Goal: Task Accomplishment & Management: Manage account settings

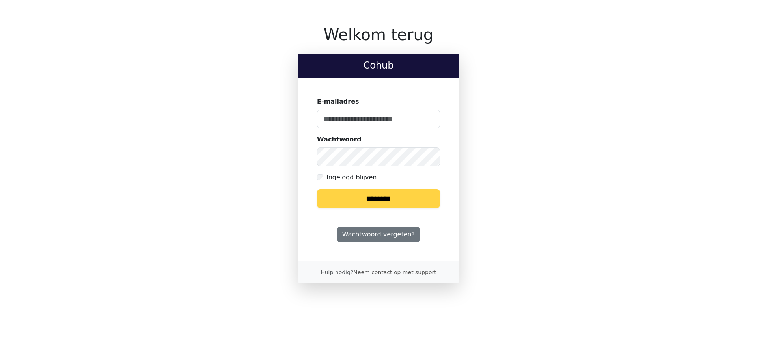
type input "**********"
click at [383, 202] on input "********" at bounding box center [378, 198] width 123 height 19
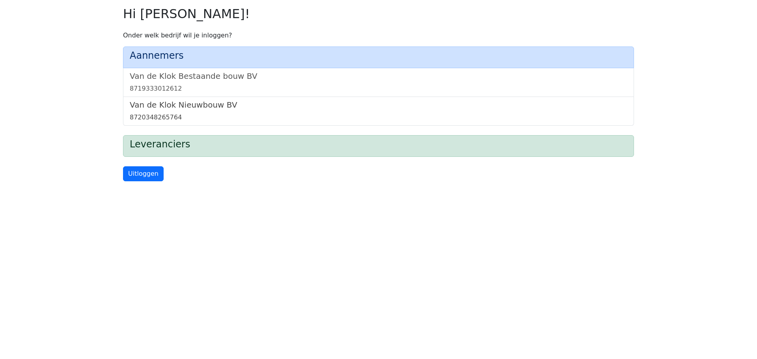
click at [265, 114] on div "8720348265764" at bounding box center [379, 117] width 498 height 9
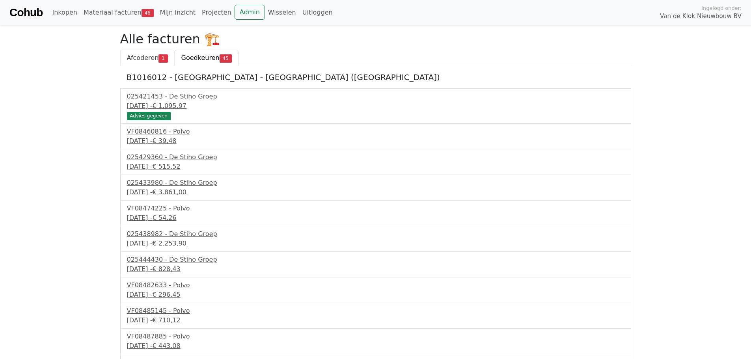
click at [154, 54] on span "Afcoderen" at bounding box center [143, 57] width 32 height 7
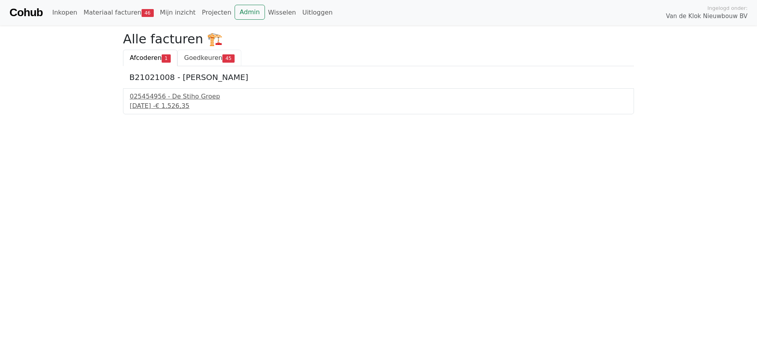
click at [205, 57] on span "Goedkeuren" at bounding box center [203, 57] width 38 height 7
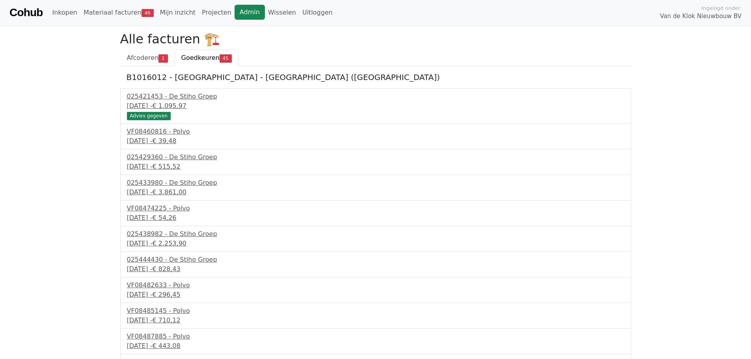
click at [235, 12] on link "Admin" at bounding box center [250, 12] width 30 height 15
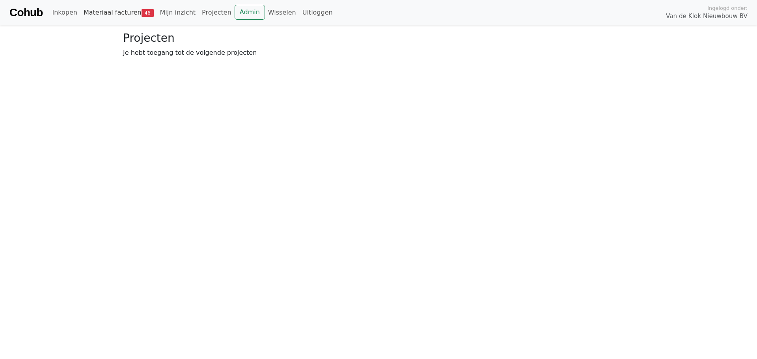
click at [142, 13] on span "46" at bounding box center [148, 13] width 12 height 8
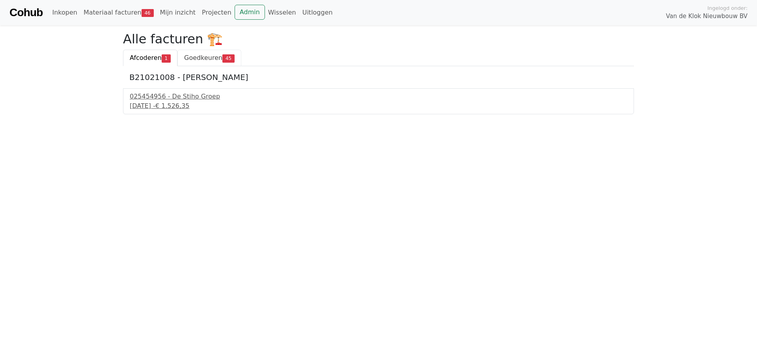
click at [201, 61] on span "Goedkeuren" at bounding box center [203, 57] width 38 height 7
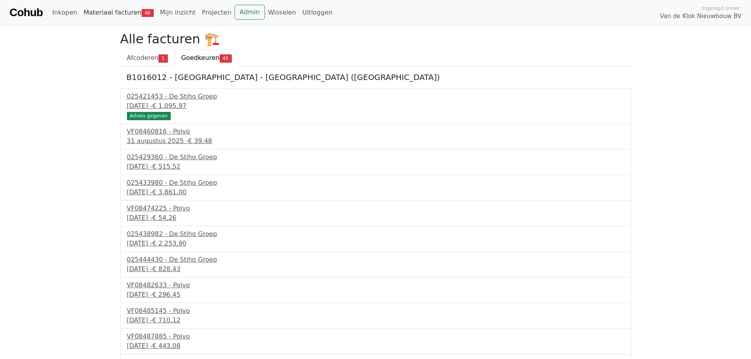
click at [130, 18] on link "Materiaal facturen 46" at bounding box center [118, 13] width 77 height 16
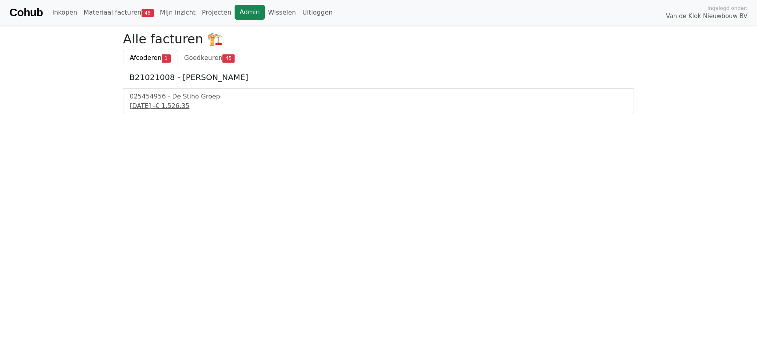
click at [243, 11] on link "Admin" at bounding box center [250, 12] width 30 height 15
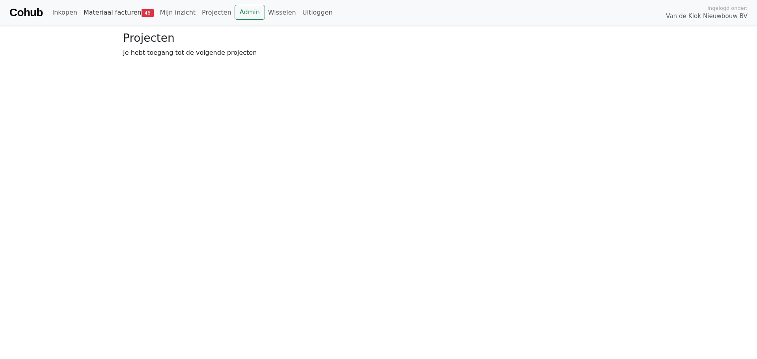
click at [120, 6] on link "Materiaal facturen 46" at bounding box center [118, 13] width 77 height 16
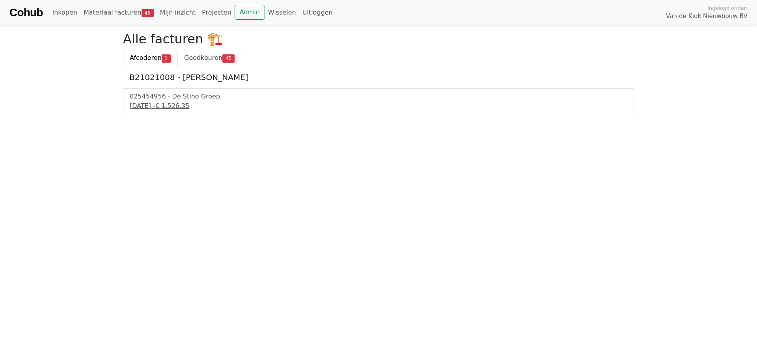
click at [209, 55] on span "Goedkeuren" at bounding box center [203, 57] width 38 height 7
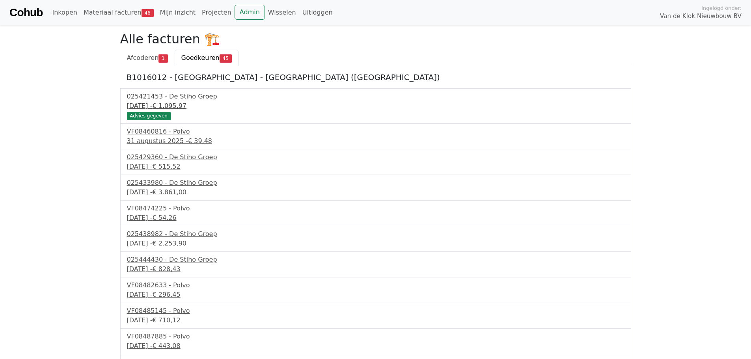
click at [169, 103] on div "28 augustus 2025 - € 1.095,97" at bounding box center [376, 105] width 498 height 9
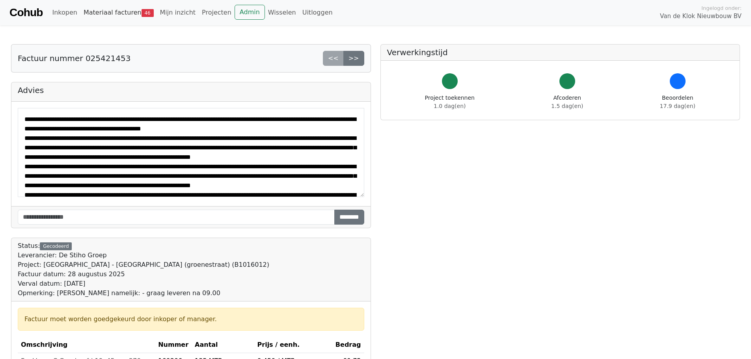
click at [104, 13] on link "Materiaal facturen 46" at bounding box center [118, 13] width 77 height 16
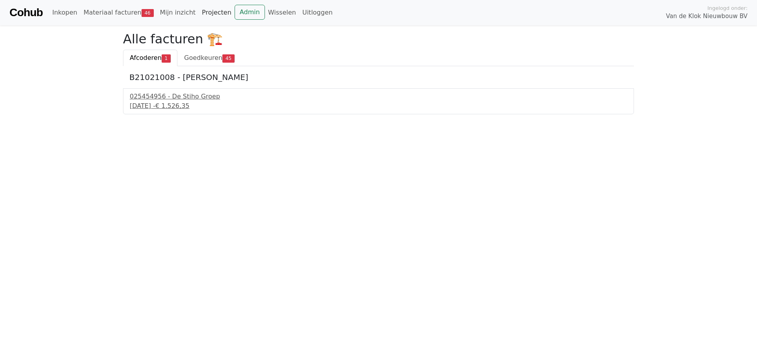
click at [204, 11] on link "Projecten" at bounding box center [217, 13] width 36 height 16
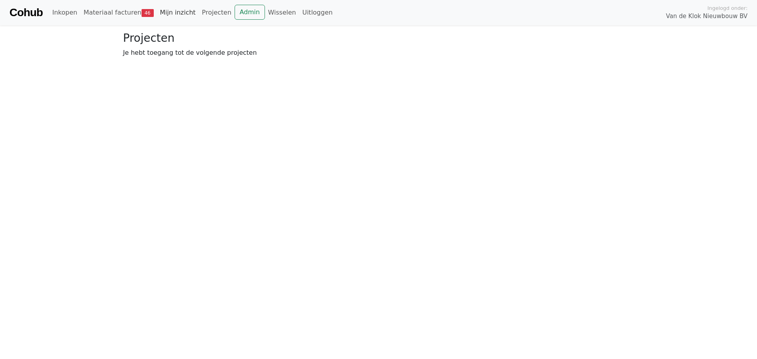
click at [165, 15] on link "Mijn inzicht" at bounding box center [178, 13] width 42 height 16
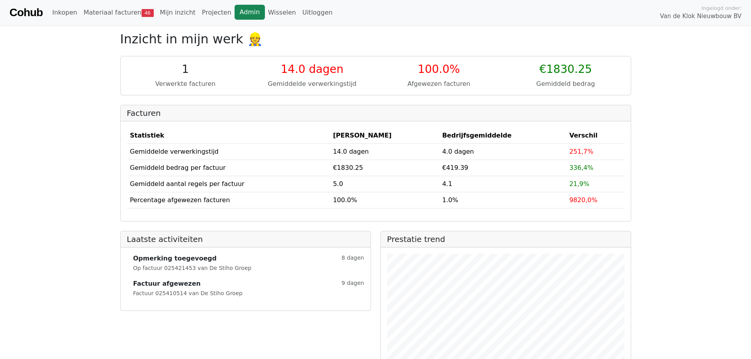
click at [235, 13] on link "Admin" at bounding box center [250, 12] width 30 height 15
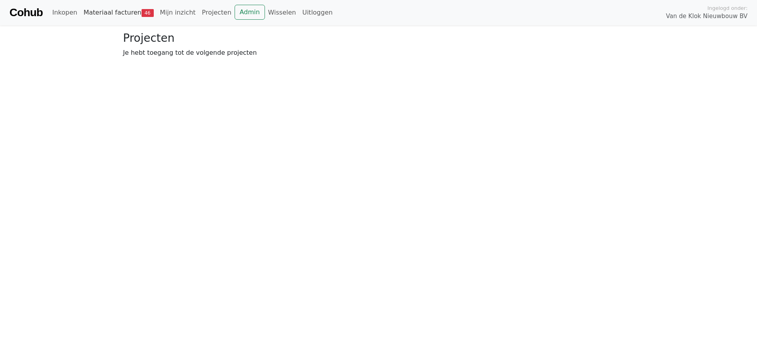
click at [123, 18] on link "Materiaal facturen 46" at bounding box center [118, 13] width 77 height 16
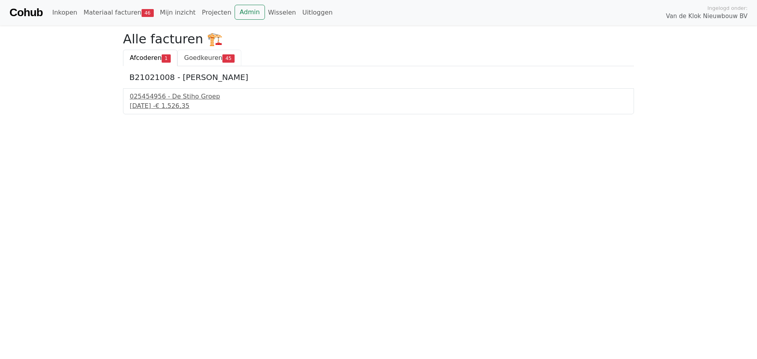
click at [207, 63] on link "Goedkeuren 45" at bounding box center [210, 58] width 64 height 17
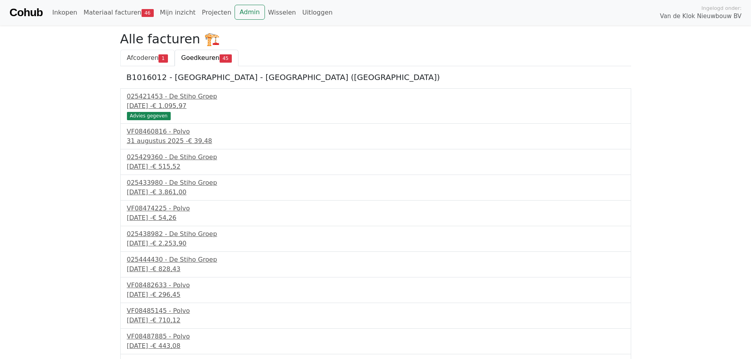
click at [129, 59] on span "Afcoderen" at bounding box center [143, 57] width 32 height 7
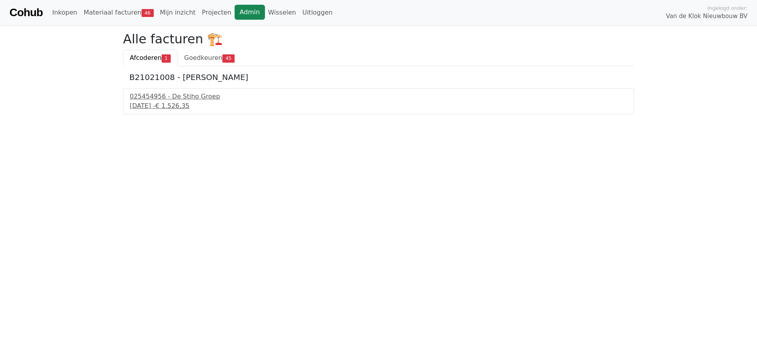
click at [235, 15] on link "Admin" at bounding box center [250, 12] width 30 height 15
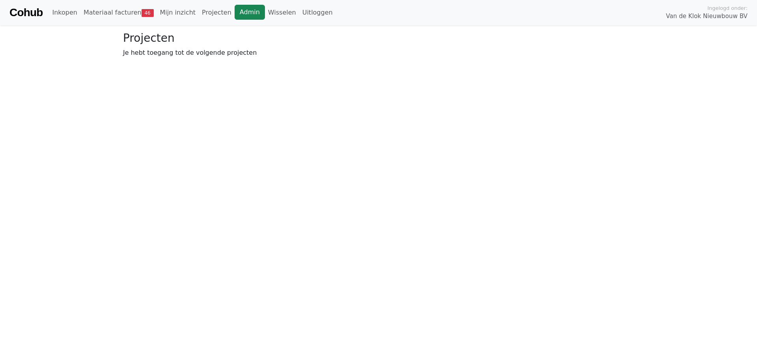
click at [235, 12] on link "Admin" at bounding box center [250, 12] width 30 height 15
click at [128, 21] on div "Cohub Inkopen Materiaal facturen 46 Mijn inzicht Projecten Admin Wisselen Uitlo…" at bounding box center [378, 12] width 757 height 25
click at [123, 15] on link "Materiaal facturen 46" at bounding box center [118, 13] width 77 height 16
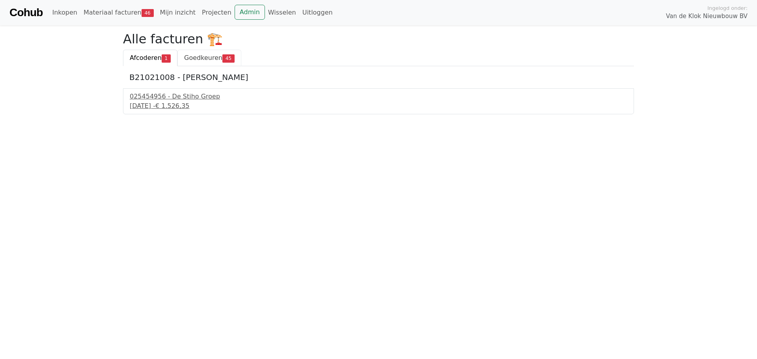
click at [200, 62] on link "Goedkeuren 45" at bounding box center [210, 58] width 64 height 17
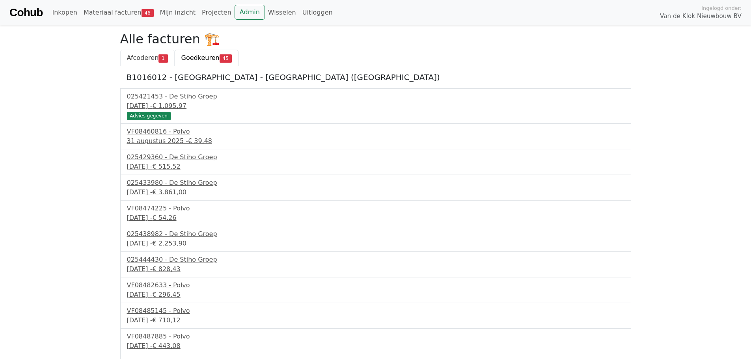
click at [144, 64] on link "Afcoderen 1" at bounding box center [147, 58] width 54 height 17
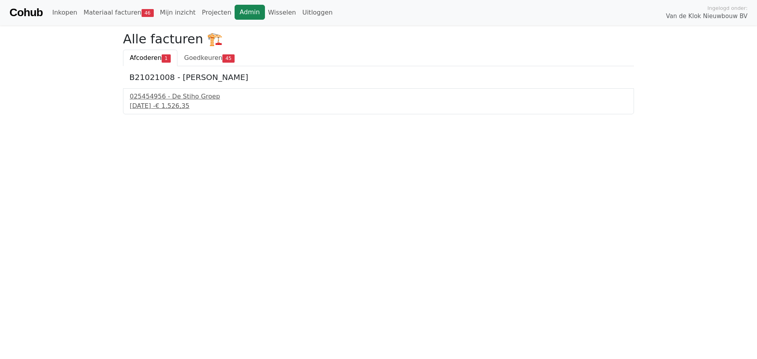
click at [235, 11] on link "Admin" at bounding box center [250, 12] width 30 height 15
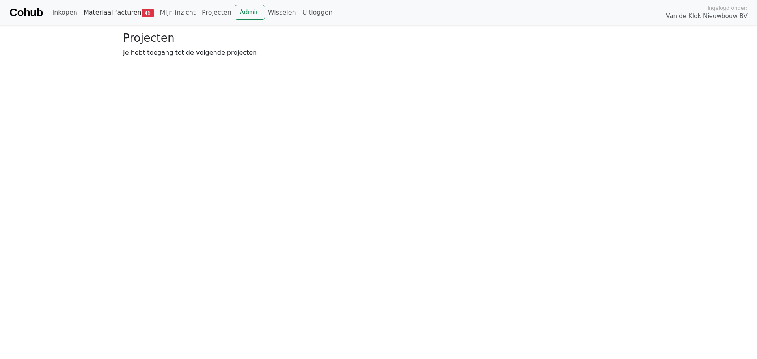
click at [123, 11] on link "Materiaal facturen 46" at bounding box center [118, 13] width 77 height 16
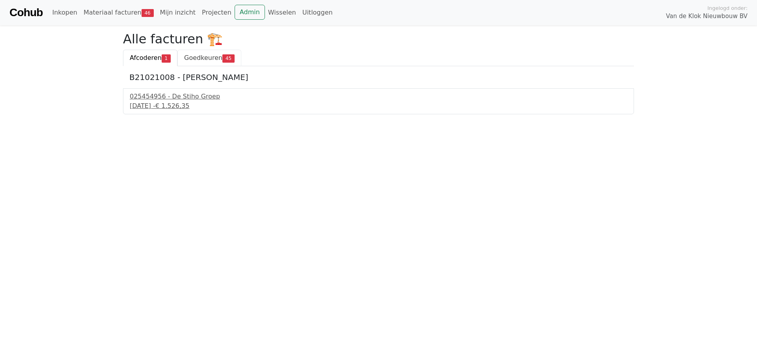
click at [203, 56] on span "Goedkeuren" at bounding box center [203, 57] width 38 height 7
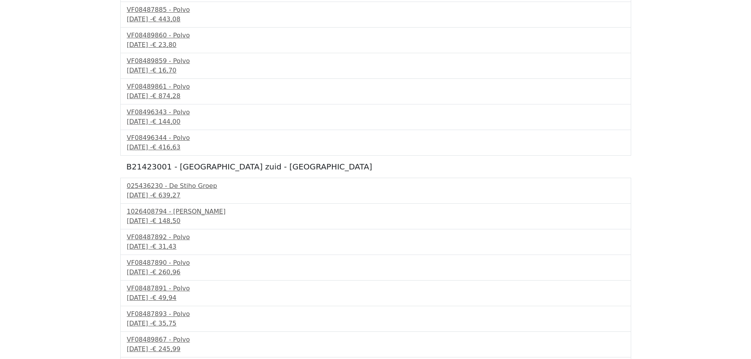
scroll to position [332, 0]
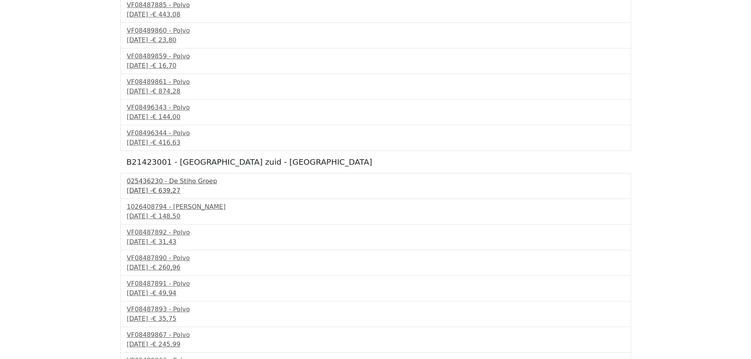
click at [178, 190] on div "[DATE] - € 639,27" at bounding box center [376, 190] width 498 height 9
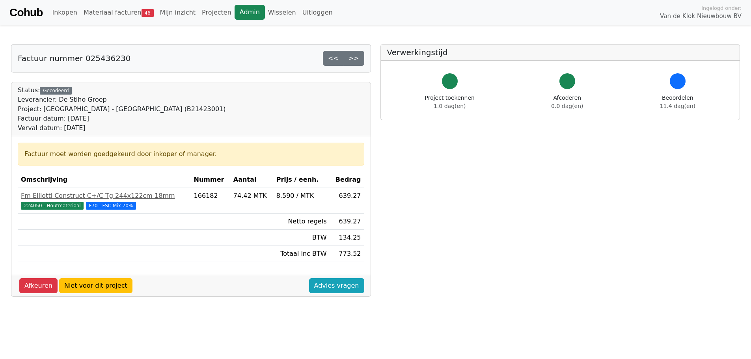
click at [235, 17] on link "Admin" at bounding box center [250, 12] width 30 height 15
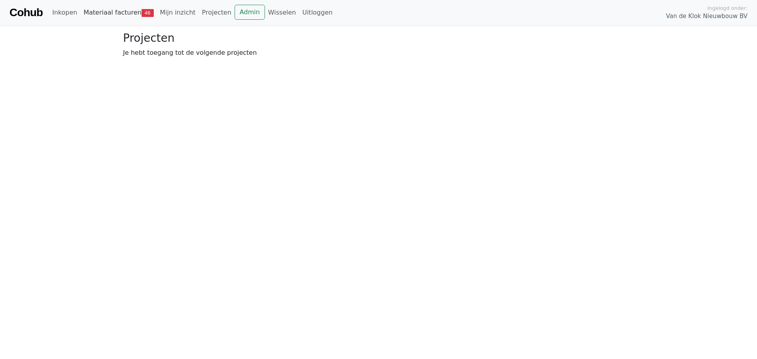
click at [127, 17] on link "Materiaal facturen 46" at bounding box center [118, 13] width 77 height 16
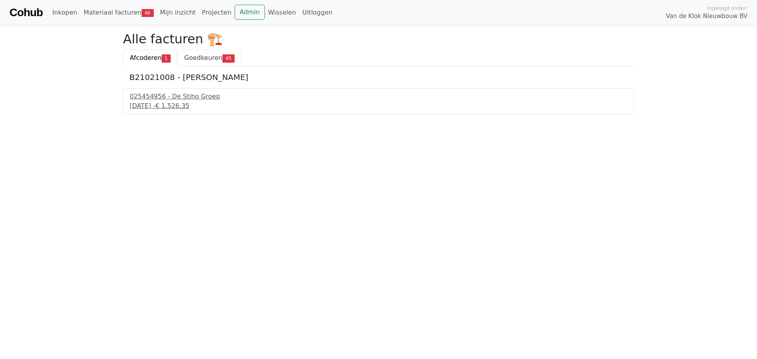
click at [201, 54] on span "Goedkeuren" at bounding box center [203, 57] width 38 height 7
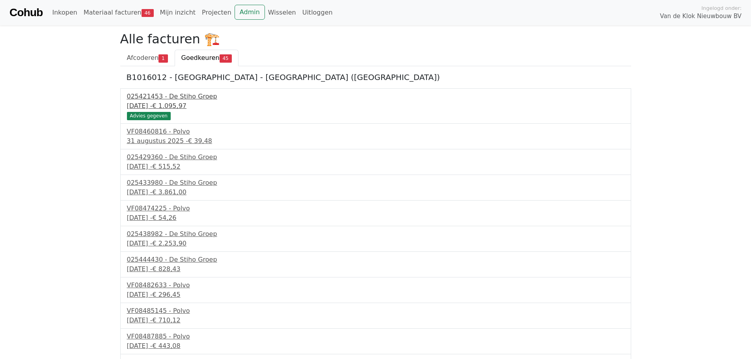
click at [185, 108] on span "€ 1.095,97" at bounding box center [169, 105] width 34 height 7
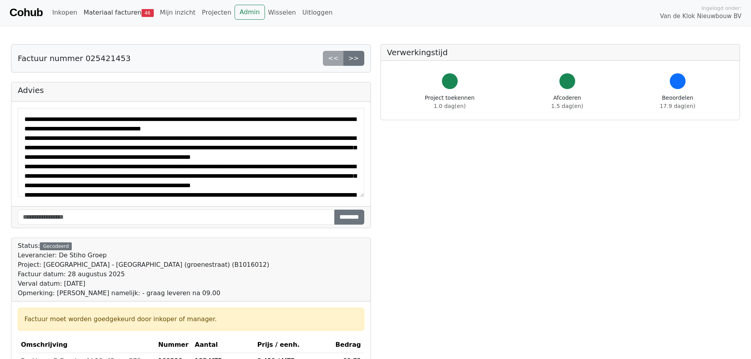
click at [127, 16] on link "Materiaal facturen 46" at bounding box center [118, 13] width 77 height 16
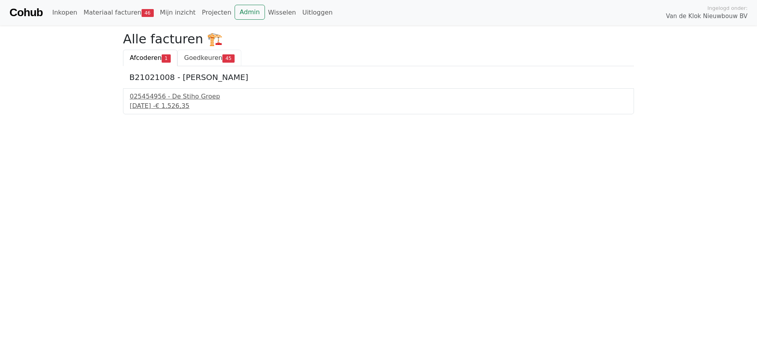
click at [209, 54] on span "Goedkeuren" at bounding box center [203, 57] width 38 height 7
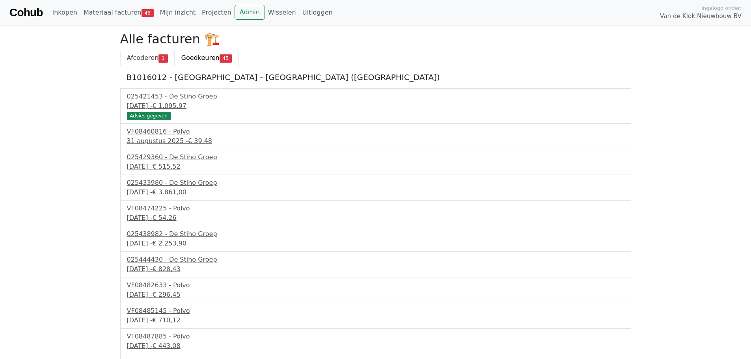
click at [144, 62] on span "Afcoderen" at bounding box center [143, 57] width 32 height 7
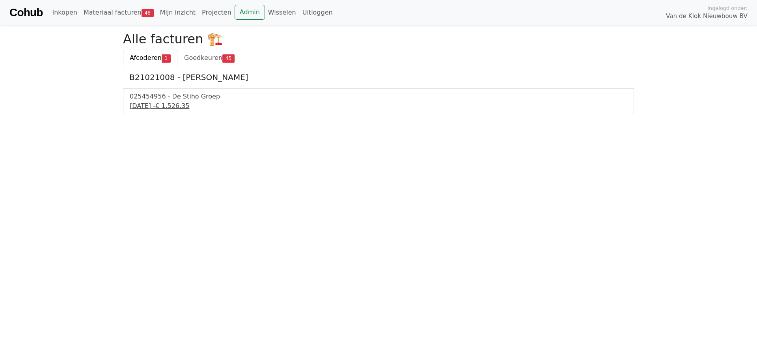
click at [178, 107] on div "16 september 2025 - € 1.526,35" at bounding box center [379, 105] width 498 height 9
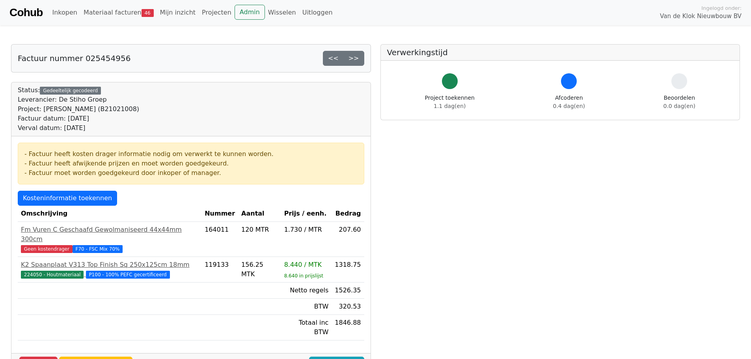
drag, startPoint x: 751, startPoint y: 211, endPoint x: 751, endPoint y: 282, distance: 71.0
click at [751, 282] on html "Cohub Inkopen Materiaal facturen 46 Mijn inzicht Projecten Admin Wisselen Uitlo…" at bounding box center [375, 292] width 751 height 585
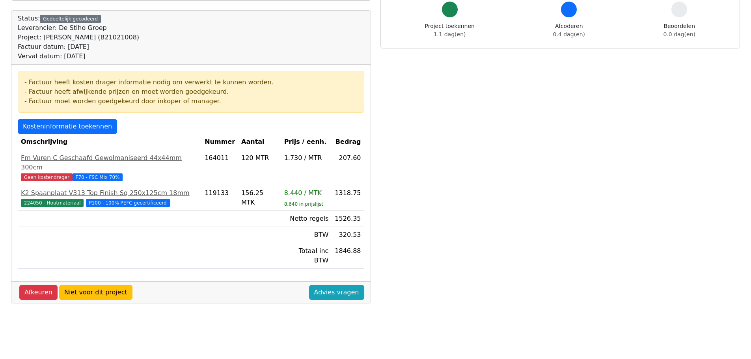
scroll to position [93, 0]
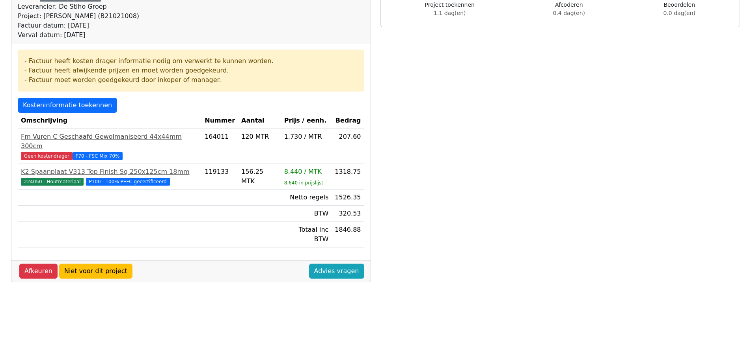
click at [48, 152] on span "Geen kostendrager" at bounding box center [47, 156] width 52 height 8
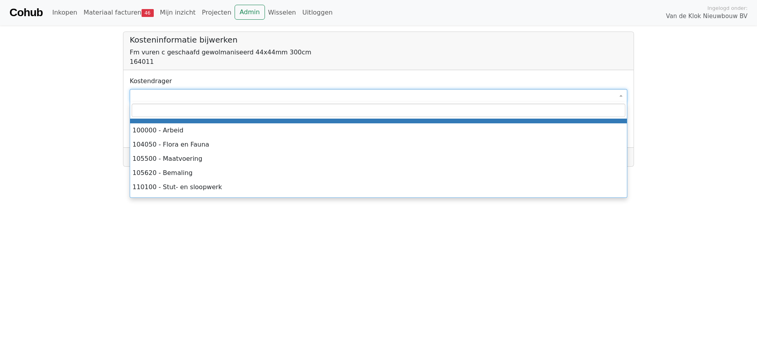
click at [192, 94] on span at bounding box center [379, 95] width 498 height 13
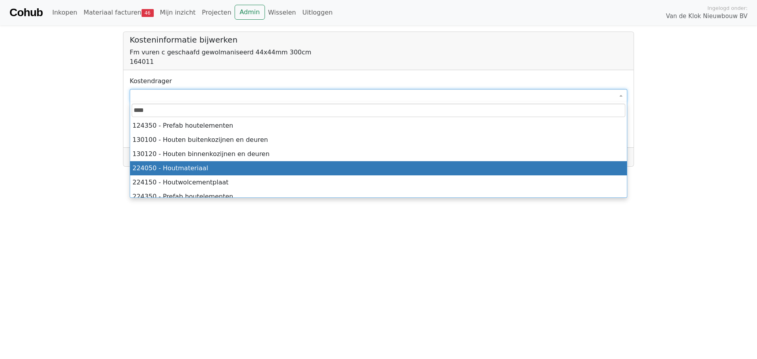
type input "****"
select select "****"
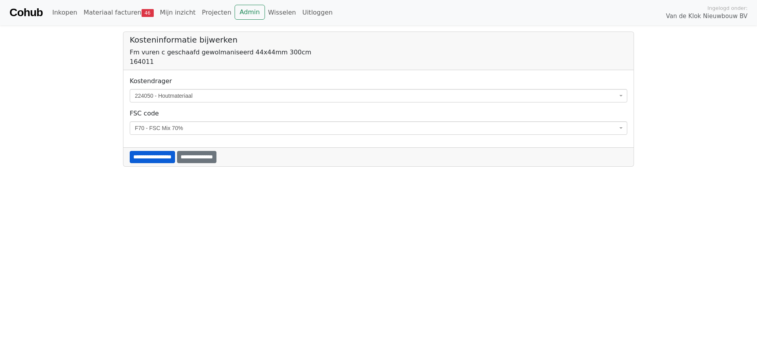
click at [172, 157] on input "**********" at bounding box center [152, 157] width 45 height 12
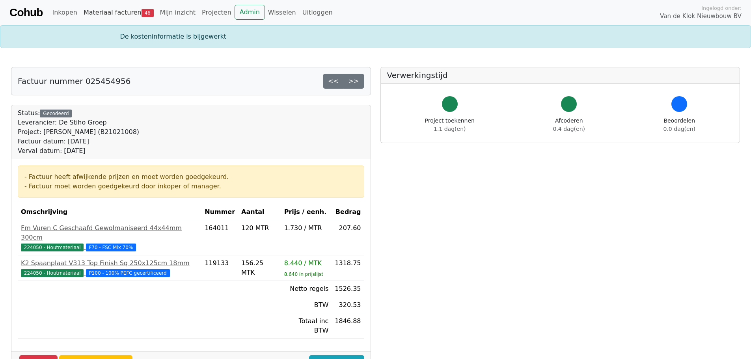
click at [142, 12] on span "46" at bounding box center [148, 13] width 12 height 8
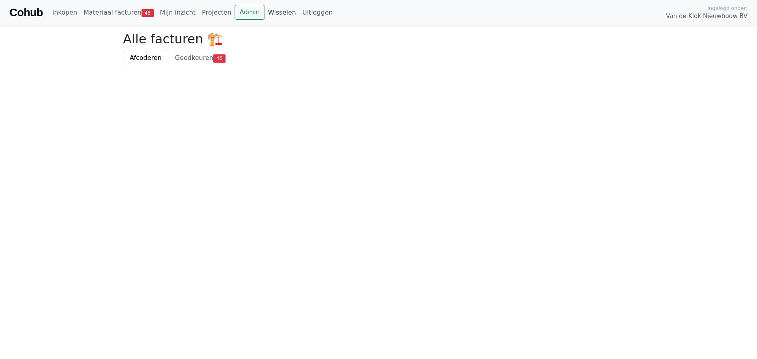
click at [265, 12] on link "Wisselen" at bounding box center [282, 13] width 34 height 16
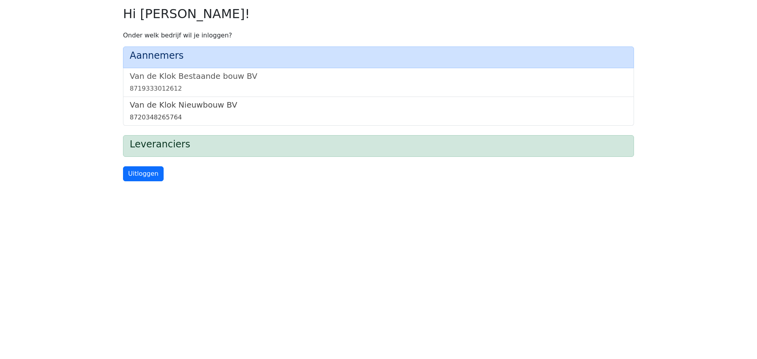
click at [219, 109] on h5 "Van de Klok Nieuwbouw BV" at bounding box center [379, 104] width 498 height 9
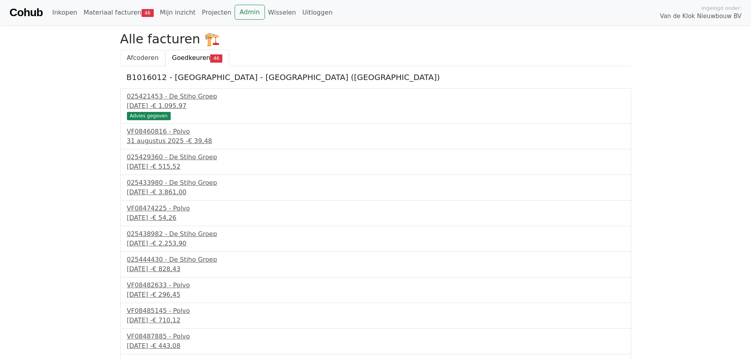
click at [138, 55] on span "Afcoderen" at bounding box center [143, 57] width 32 height 7
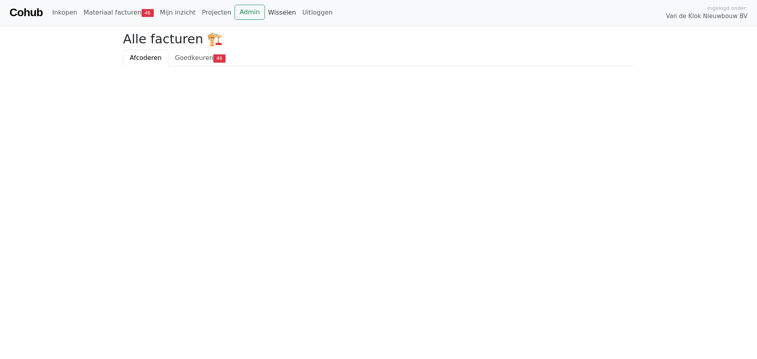
click at [265, 12] on link "Wisselen" at bounding box center [282, 13] width 34 height 16
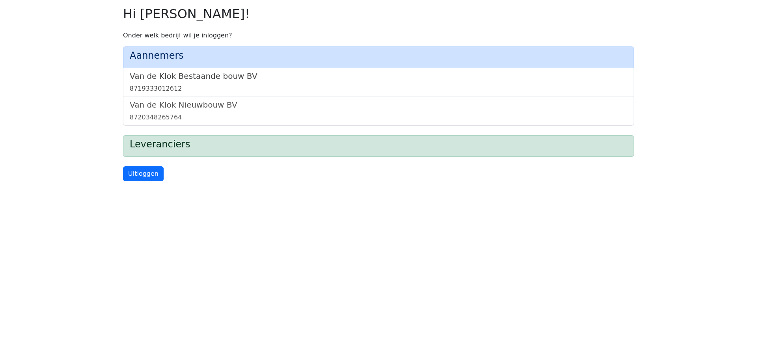
click at [197, 79] on h5 "Van de Klok Bestaande bouw BV" at bounding box center [379, 75] width 498 height 9
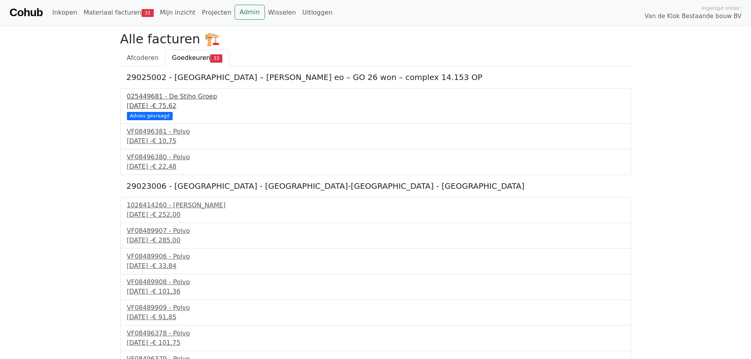
click at [170, 105] on div "12 september 2025 - € 75,62" at bounding box center [376, 105] width 498 height 9
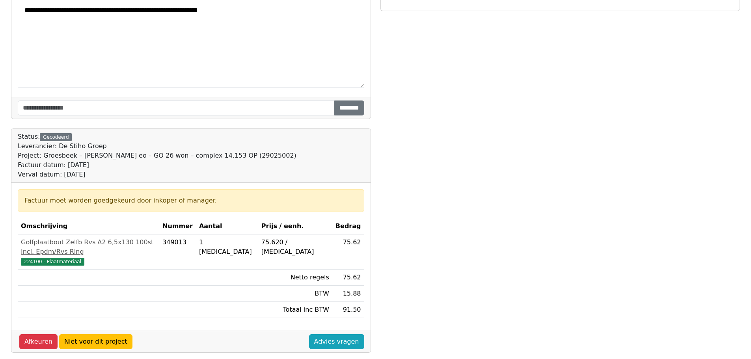
scroll to position [111, 0]
